Goal: Check status: Check status

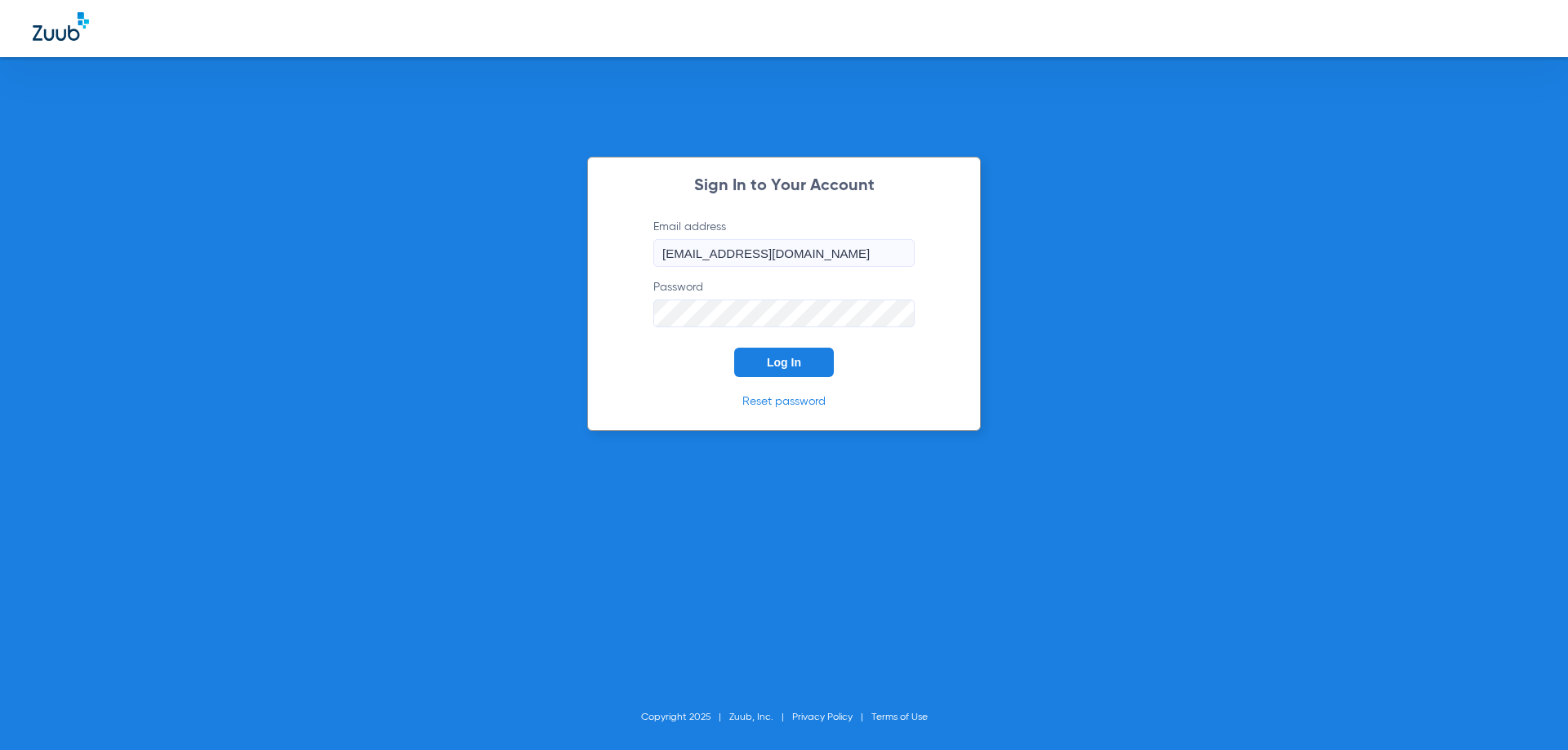
click at [796, 359] on span "Log In" at bounding box center [784, 363] width 34 height 13
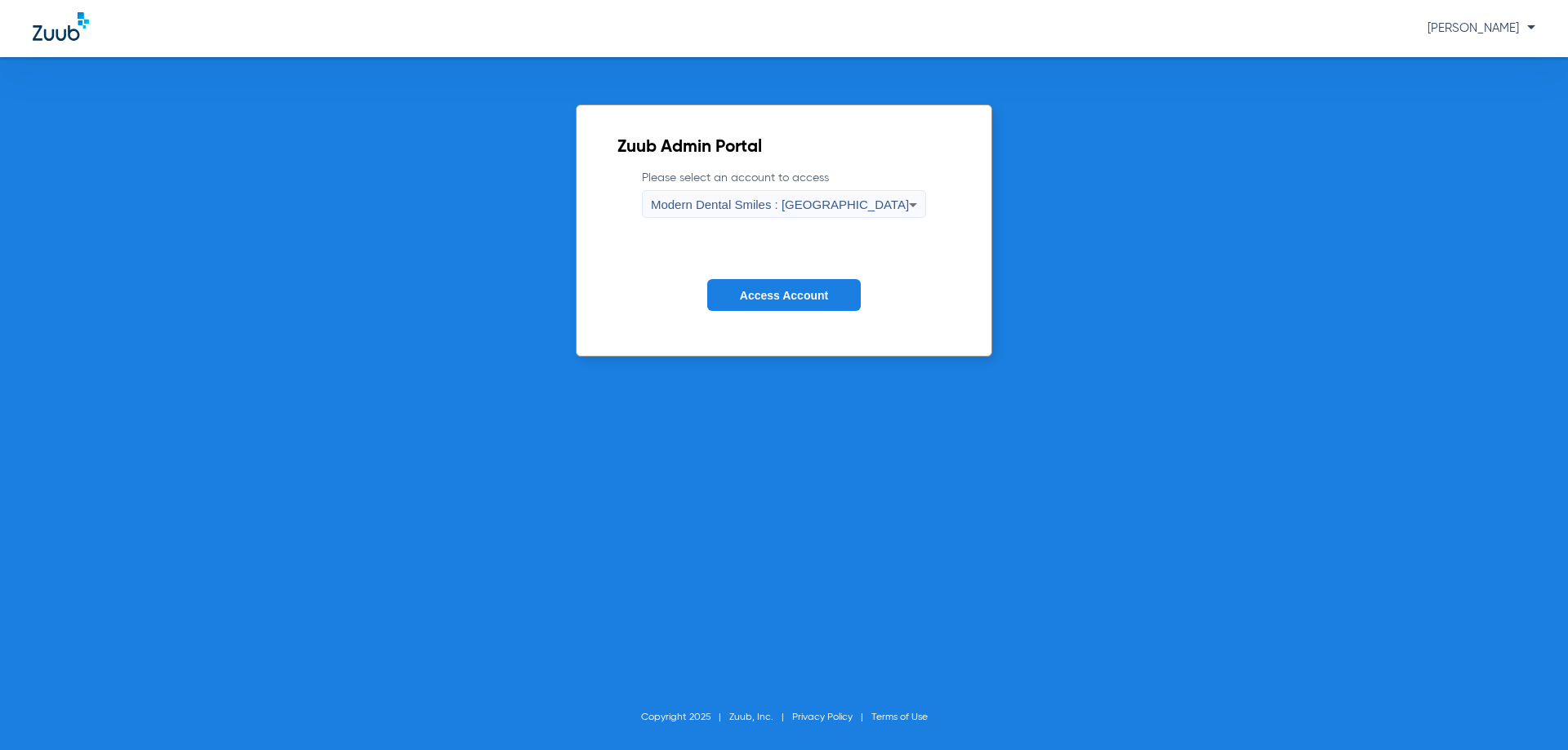
click at [904, 201] on icon at bounding box center [913, 205] width 20 height 20
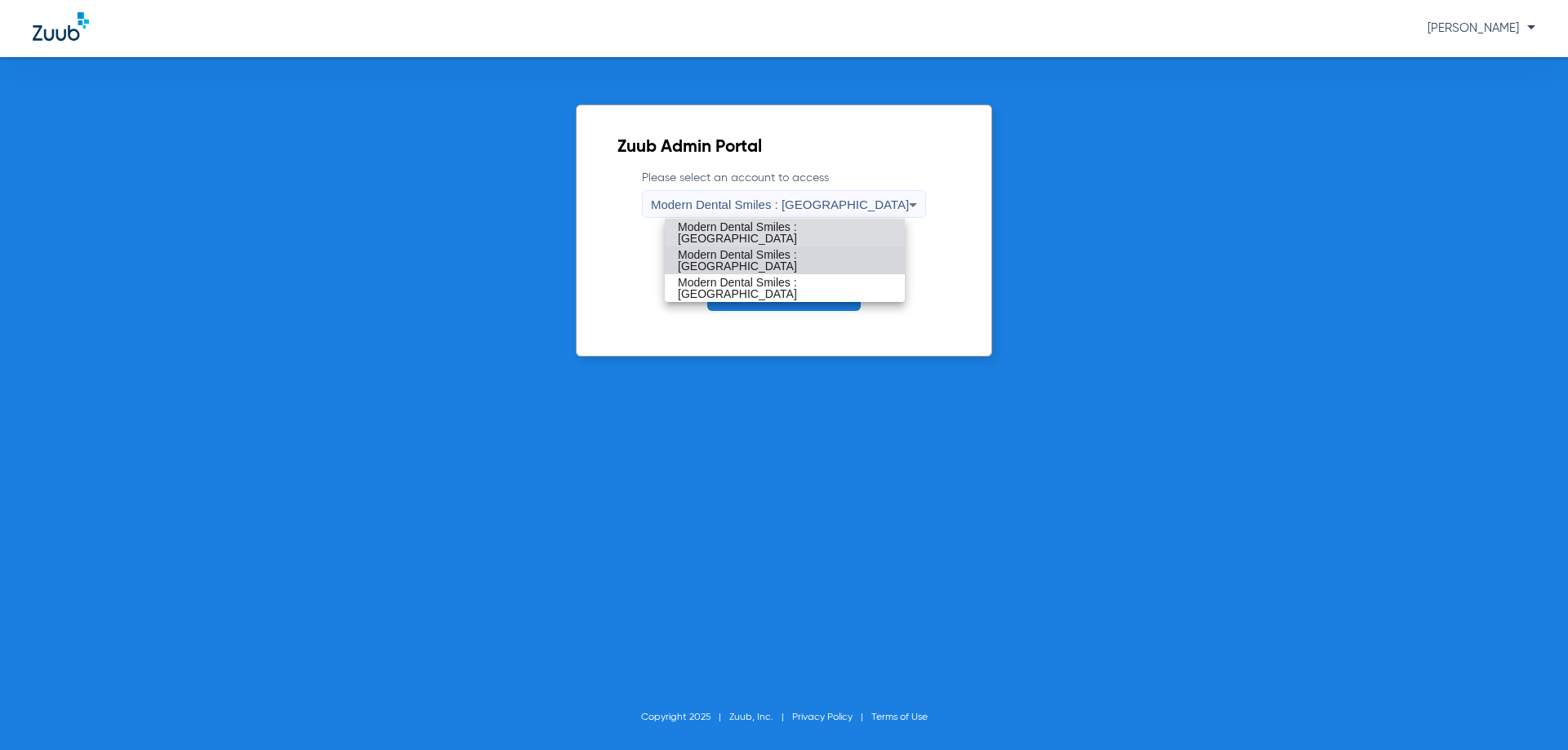
click at [818, 259] on span "Modern Dental Smiles : [GEOGRAPHIC_DATA]" at bounding box center [784, 260] width 214 height 23
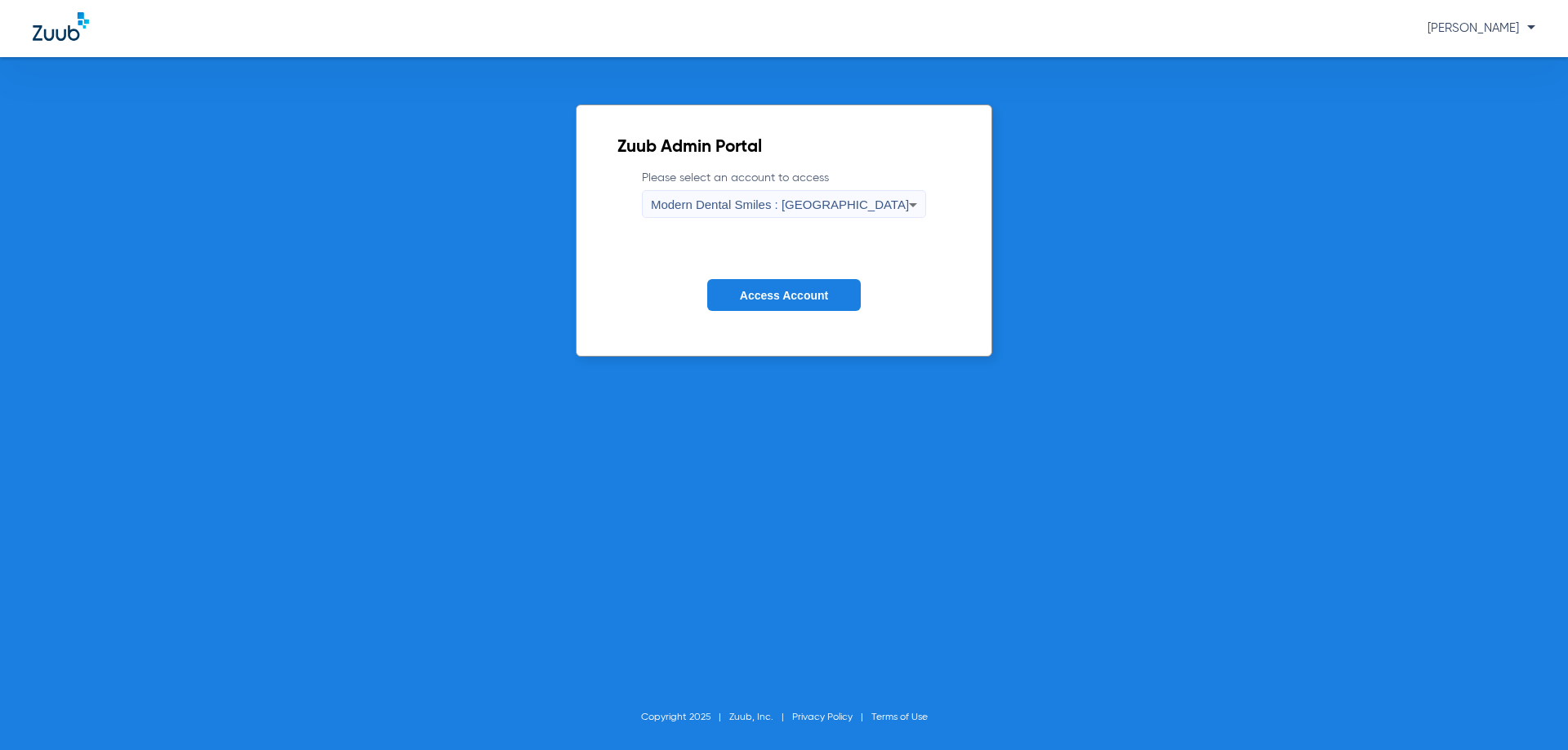
click at [745, 294] on span "Access Account" at bounding box center [784, 296] width 88 height 13
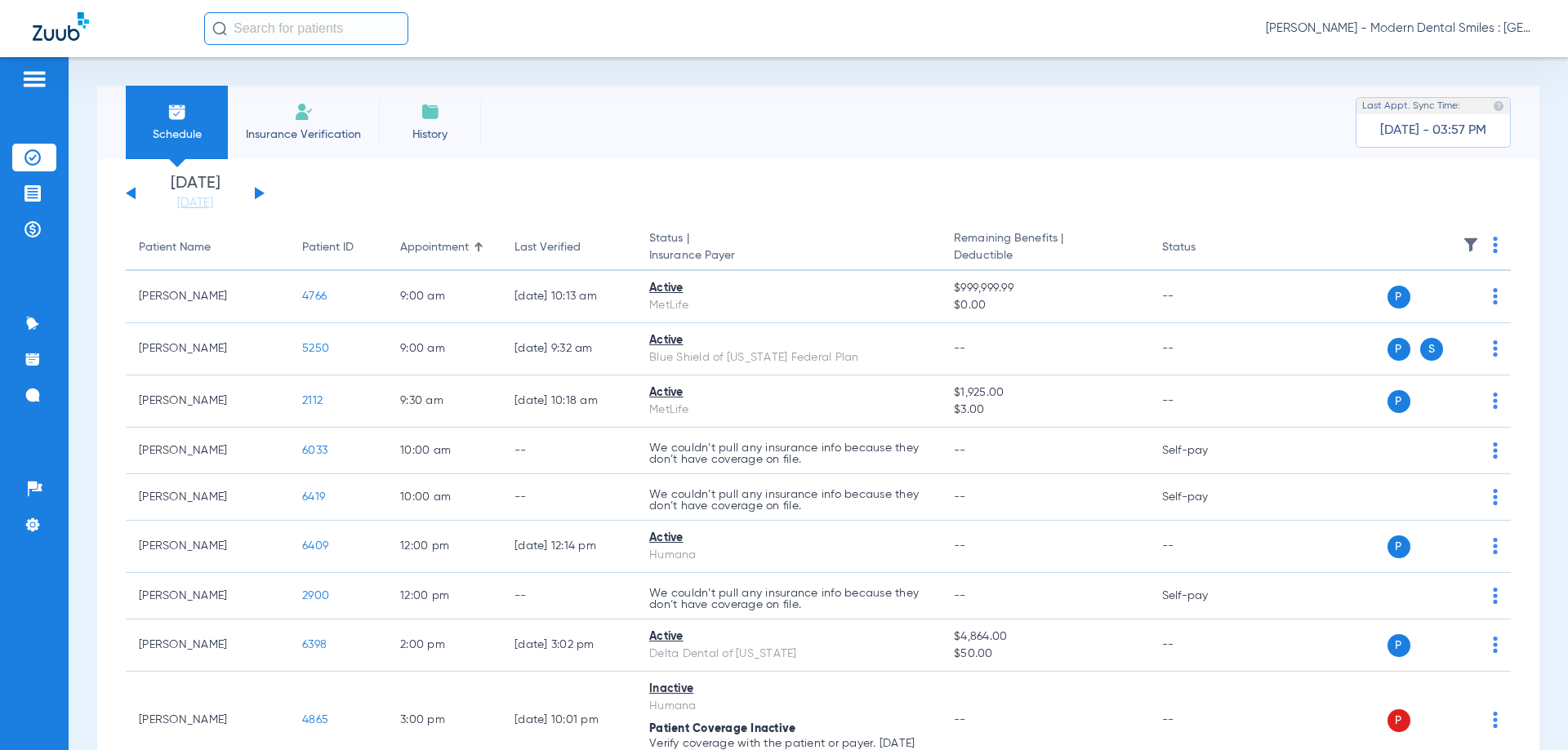
click at [255, 190] on button at bounding box center [260, 192] width 10 height 12
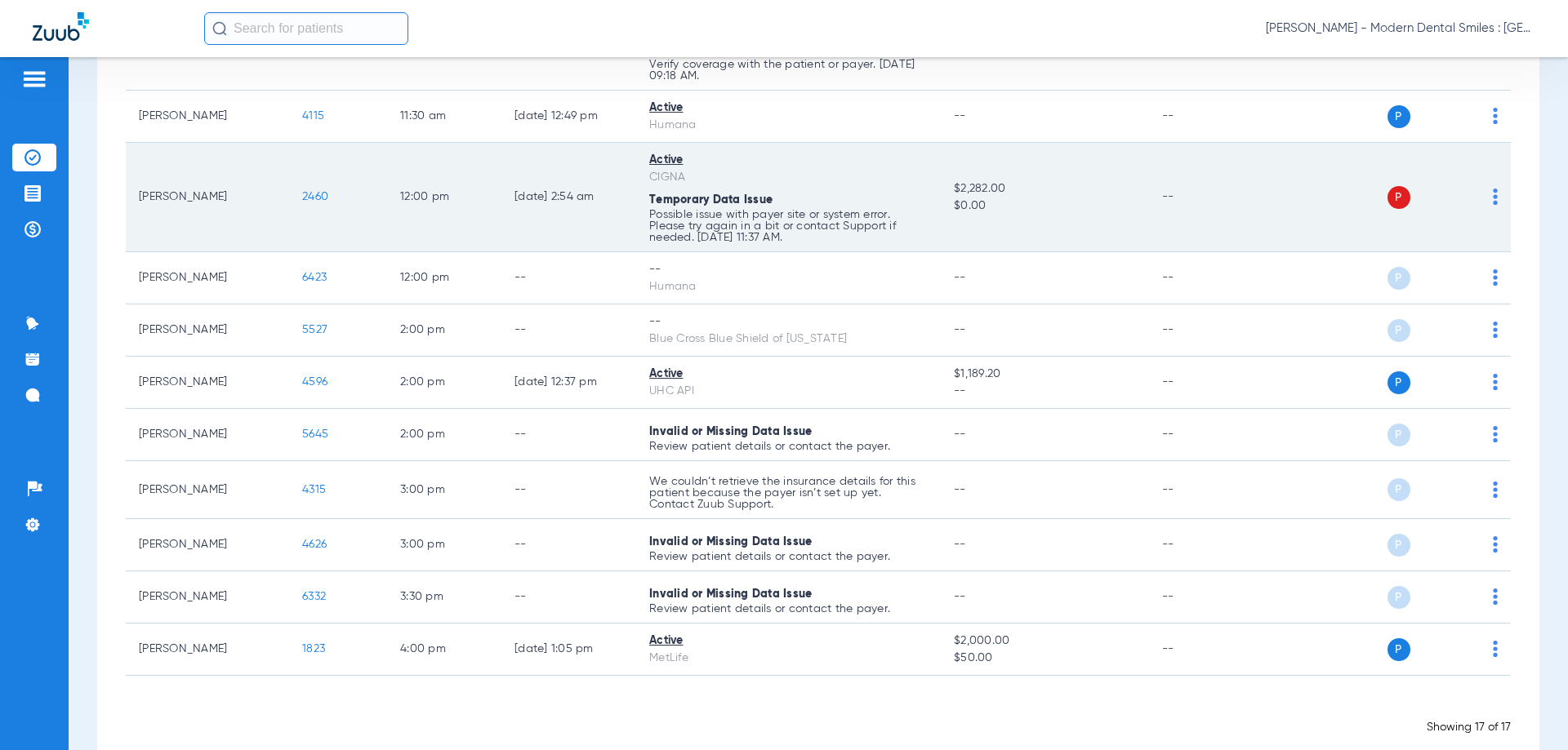
scroll to position [634, 0]
